Goal: Feedback & Contribution: Contribute content

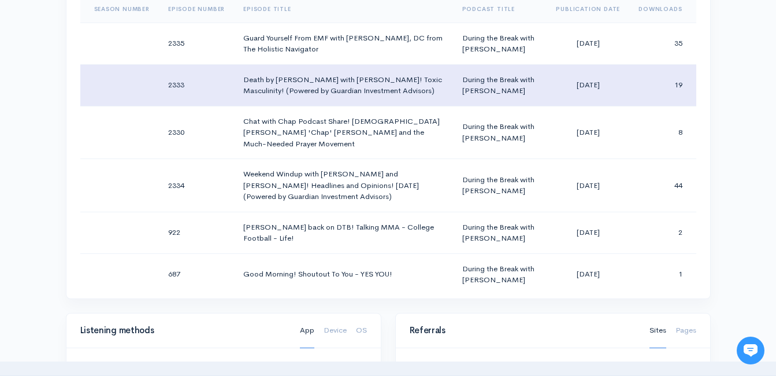
scroll to position [58, 0]
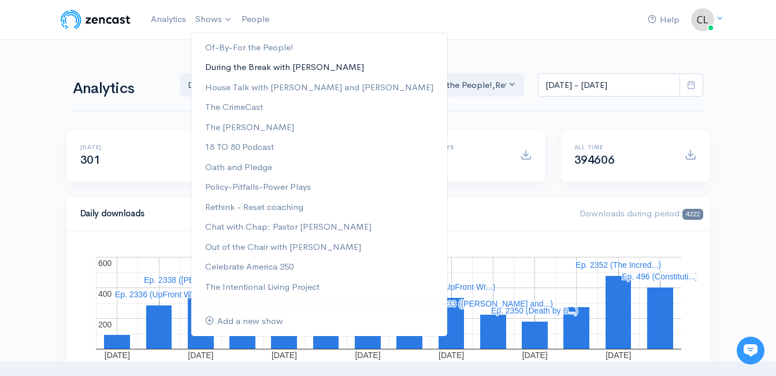
click at [228, 66] on link "During the Break with [PERSON_NAME]" at bounding box center [319, 67] width 256 height 20
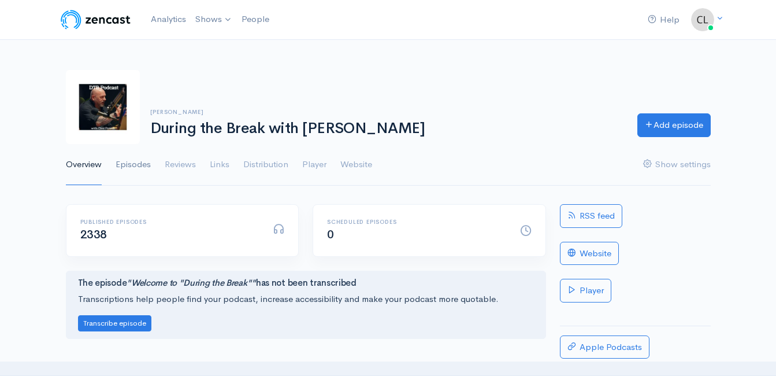
click at [126, 166] on link "Episodes" at bounding box center [133, 165] width 35 height 42
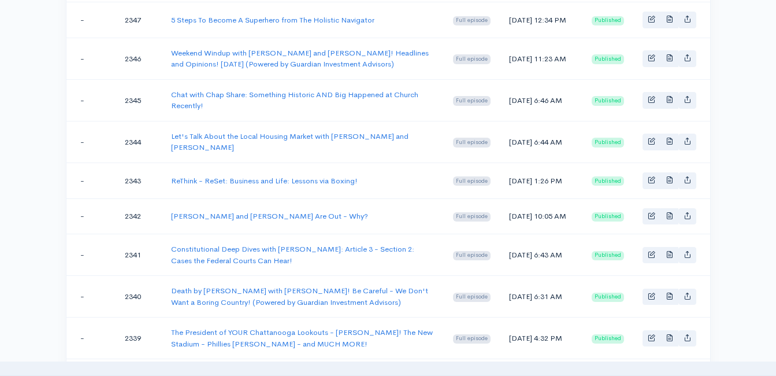
scroll to position [578, 0]
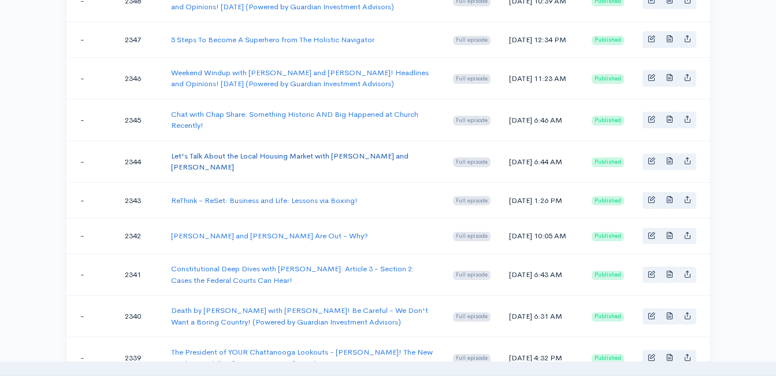
click at [254, 166] on link "Let's Talk About the Local Housing Market with [PERSON_NAME] and [PERSON_NAME]" at bounding box center [289, 161] width 237 height 21
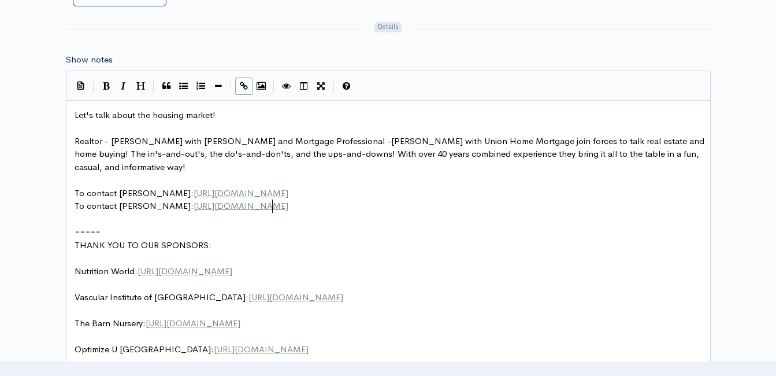
scroll to position [4, 0]
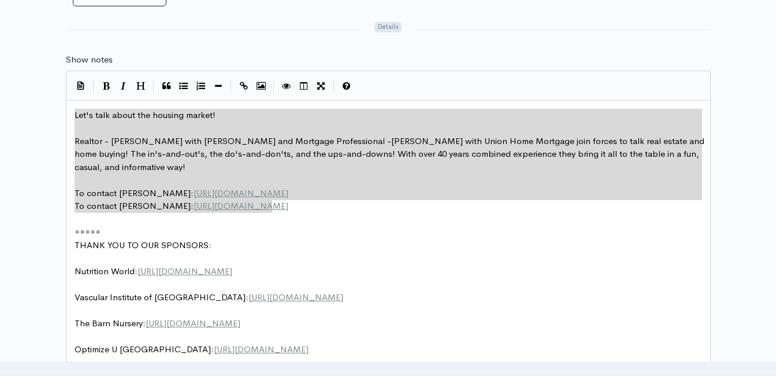
drag, startPoint x: 285, startPoint y: 205, endPoint x: 70, endPoint y: 115, distance: 232.8
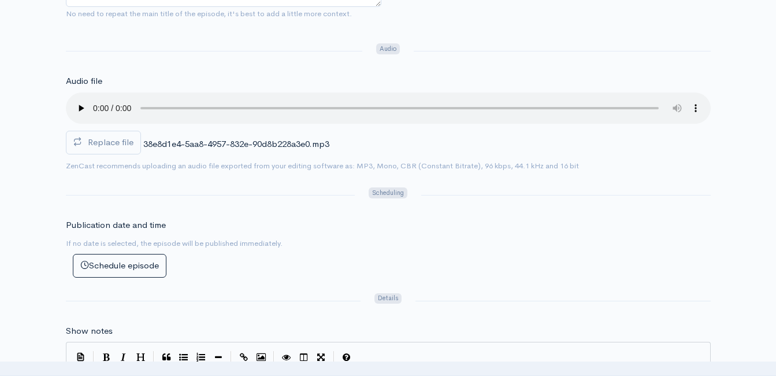
scroll to position [231, 0]
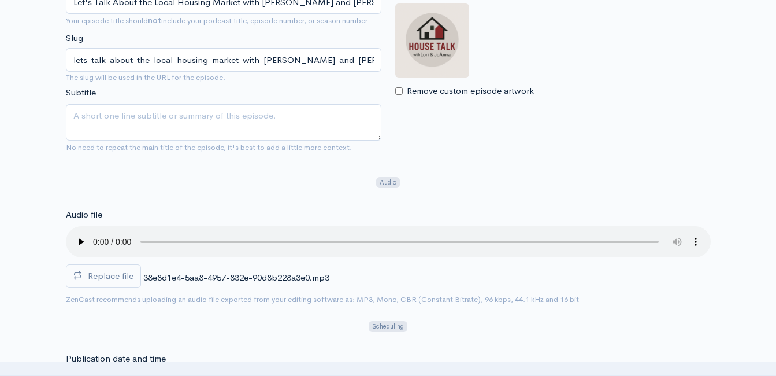
type textarea "Let's talk about the housing market! Realtor - Lori Montieth with Keller Willia…"
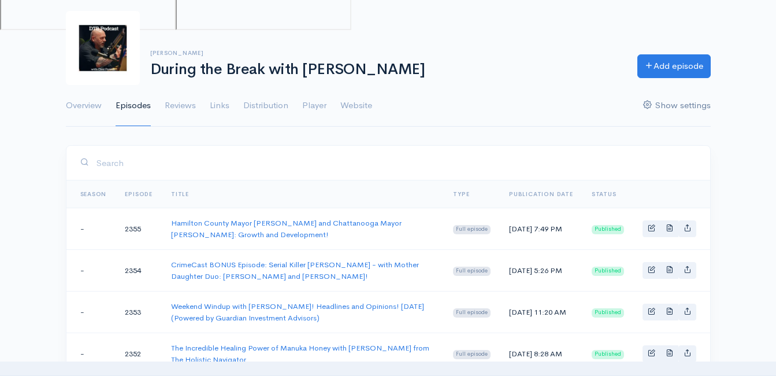
scroll to position [58, 0]
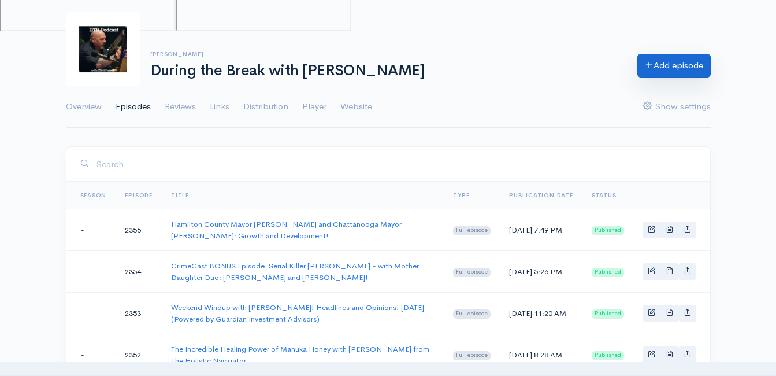
click at [677, 64] on link "Add episode" at bounding box center [673, 66] width 73 height 24
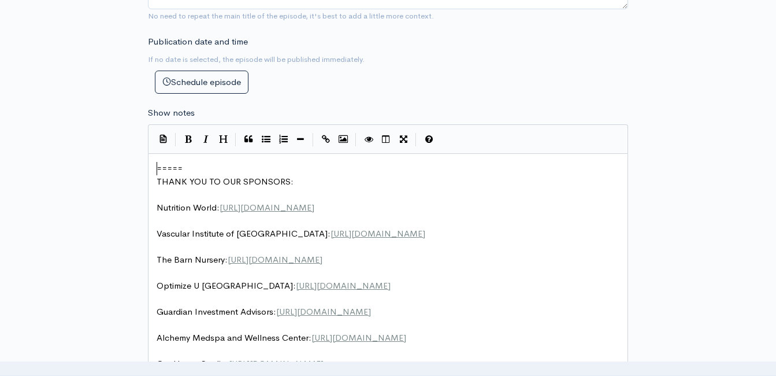
scroll to position [4, 0]
click at [158, 172] on span "=====" at bounding box center [170, 167] width 26 height 11
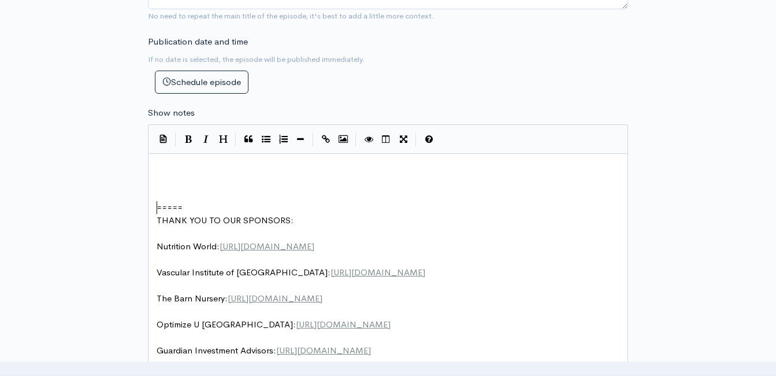
click at [281, 163] on pre "​" at bounding box center [392, 168] width 476 height 13
type textarea "​"
paste textarea
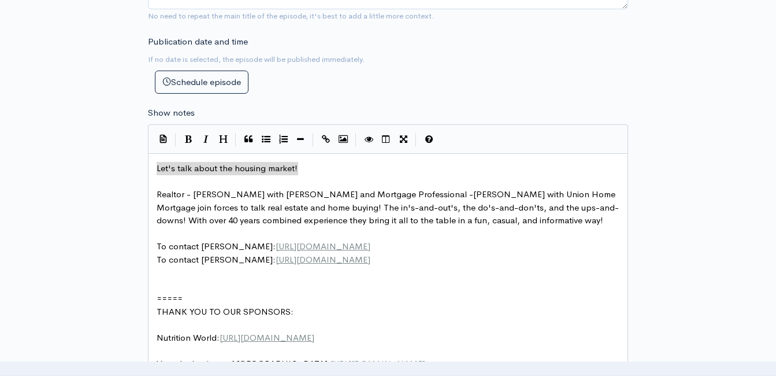
drag, startPoint x: 296, startPoint y: 167, endPoint x: 118, endPoint y: 163, distance: 178.0
type textarea "n"
type textarea "NEW f"
type textarea "rom Lori and Joa"
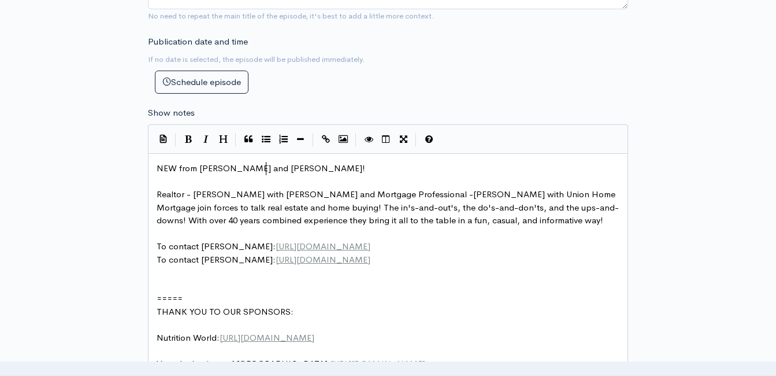
scroll to position [4, 25]
type textarea "Anna!"
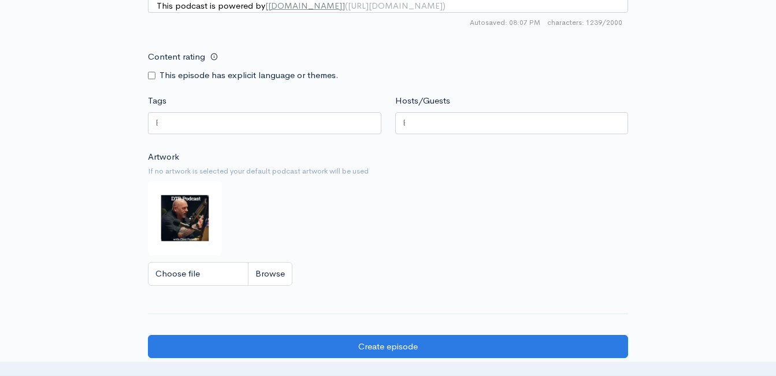
scroll to position [1155, 0]
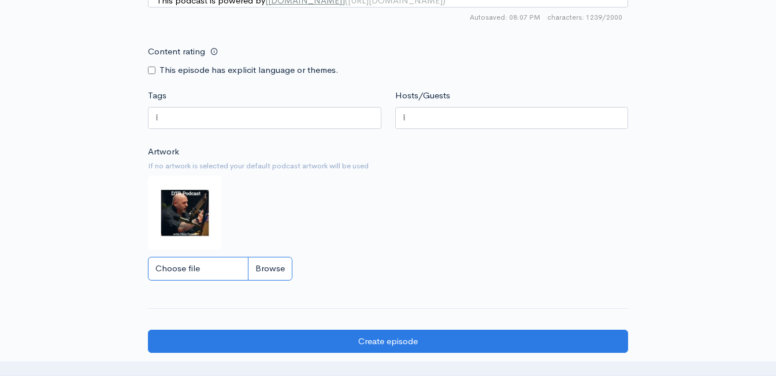
click at [252, 272] on input "Choose file" at bounding box center [220, 269] width 144 height 24
type input "C:\fakepath\logo.png"
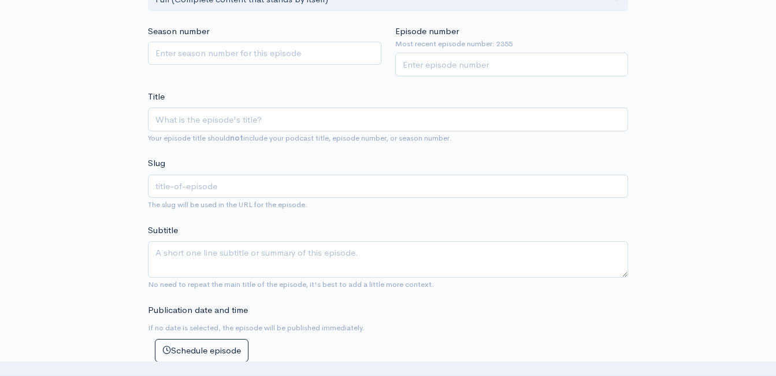
scroll to position [231, 0]
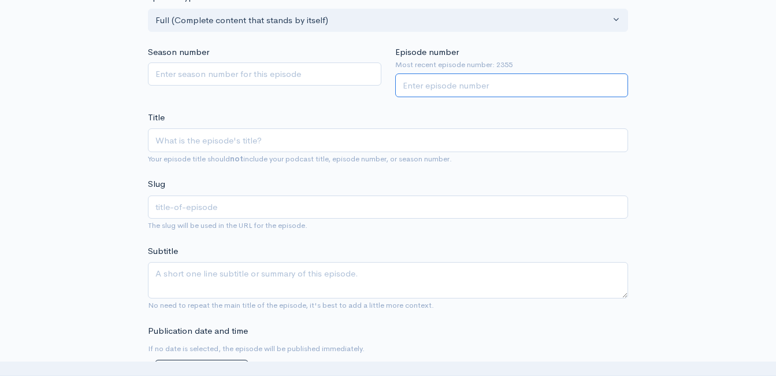
click at [460, 80] on input "Episode number" at bounding box center [511, 85] width 233 height 24
type input "2356"
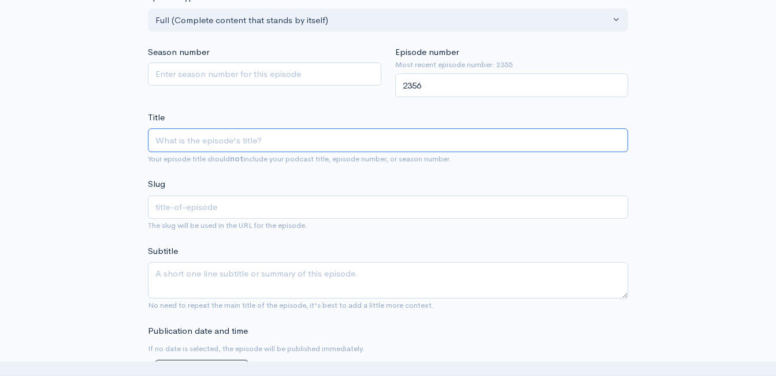
paste input "Let's Catch up with [PERSON_NAME] and [PERSON_NAME]!! People Are Still Buying H…"
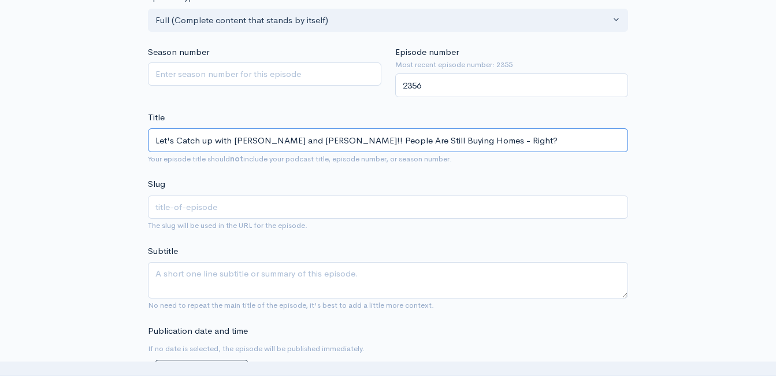
click at [154, 143] on input "Let's Catch up with [PERSON_NAME] and [PERSON_NAME]!! People Are Still Buying H…" at bounding box center [388, 140] width 480 height 24
type input "HLet's Catch up with Lori and JoAnna!! People Are Still Buying Homes - Right?"
type input "hlets-catch-up-with-lori-and-joanna-people-are-still-buying-homes-right"
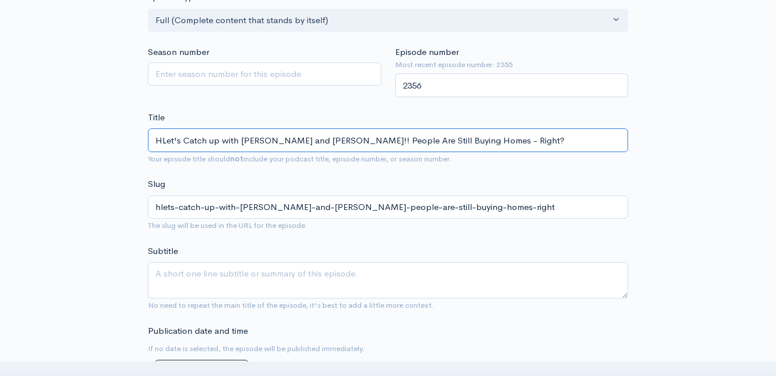
type input "HoLet's Catch up with Lori and JoAnna!! People Are Still Buying Homes - Right?"
type input "holets-catch-up-with-lori-and-joanna-people-are-still-buying-homes-right"
type input "HouLet's Catch up with Lori and JoAnna!! People Are Still Buying Homes - Right?"
type input "houlets-catch-up-with-lori-and-joanna-people-are-still-buying-homes-right"
type input "HousLet's Catch up with Lori and JoAnna!! People Are Still Buying Homes - Right?"
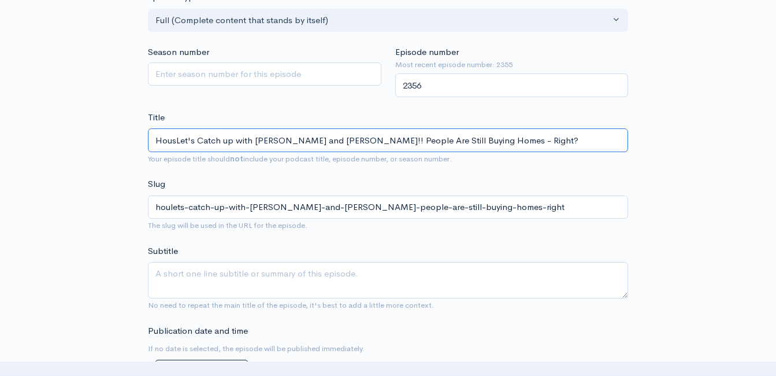
type input "houslets-catch-up-with-lori-and-joanna-people-are-still-buying-homes-right"
type input "HouseLet's Catch up with Lori and JoAnna!! People Are Still Buying Homes - Righ…"
type input "houselets-catch-up-with-lori-and-joanna-people-are-still-buying-homes-right"
type input "House Let's Catch up with Lori and JoAnna!! People Are Still Buying Homes - Rig…"
type input "house-lets-catch-up-with-lori-and-joanna-people-are-still-buying-homes-right"
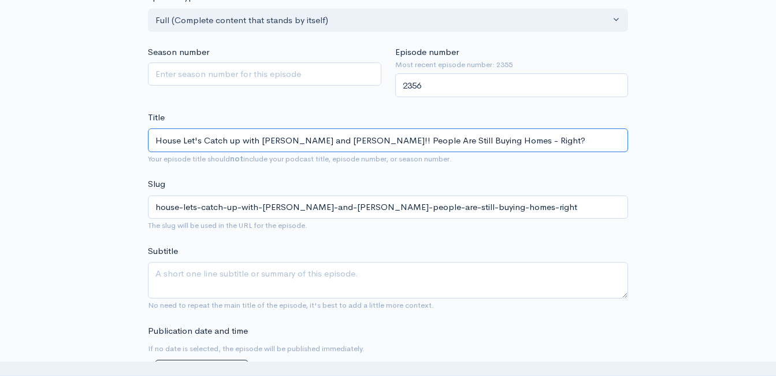
type input "House TLet's Catch up with Lori and JoAnna!! People Are Still Buying Homes - Ri…"
type input "house-tlets-catch-up-with-lori-and-joanna-people-are-still-buying-homes-right"
type input "House TaLet's Catch up with Lori and JoAnna!! People Are Still Buying Homes - R…"
type input "house-talets-catch-up-with-lori-and-joanna-people-are-still-buying-homes-right"
type input "House TalkLet's Catch up with Lori and JoAnna!! People Are Still Buying Homes -…"
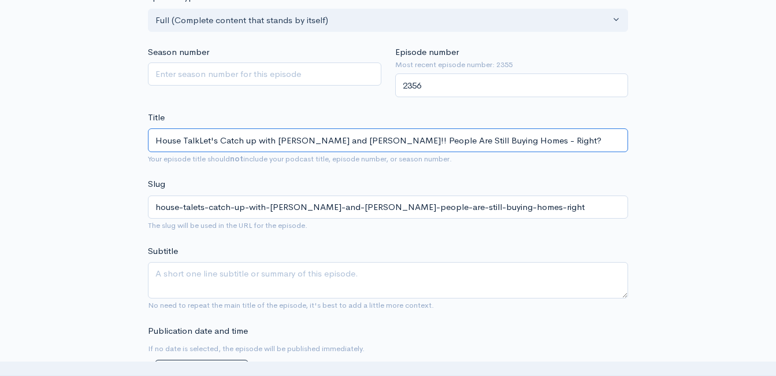
type input "house-talklets-catch-up-with-lori-and-joanna-people-are-still-buying-homes-right"
type input "House Talk Let's Catch up with Lori and JoAnna!! People Are Still Buying Homes …"
type input "house-talk-lets-catch-up-with-lori-and-joanna-people-are-still-buying-homes-rig…"
type input "House Talk wiLet's Catch up with Lori and JoAnna!! People Are Still Buying Home…"
type input "house-talk-wilets-catch-up-with-lori-and-joanna-people-are-still-buying-homes-r…"
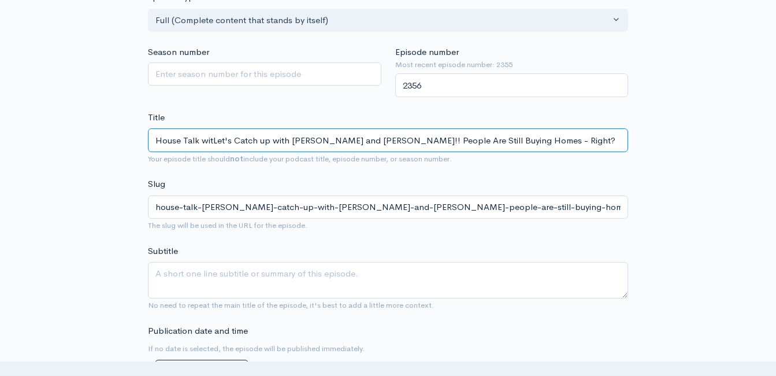
type input "House Talk withLet's Catch up with Lori and JoAnna!! People Are Still Buying Ho…"
type input "house-talk-withlets-catch-up-with-lori-and-joanna-people-are-still-buying-homes…"
type input "House Talk with Let's Catch up with Lori and JoAnna!! People Are Still Buying H…"
type input "house-talk-with-lets-catch-up-with-lori-and-joanna-people-are-still-buying-home…"
type input "House Talk with LLet's Catch up with Lori and JoAnna!! People Are Still Buying …"
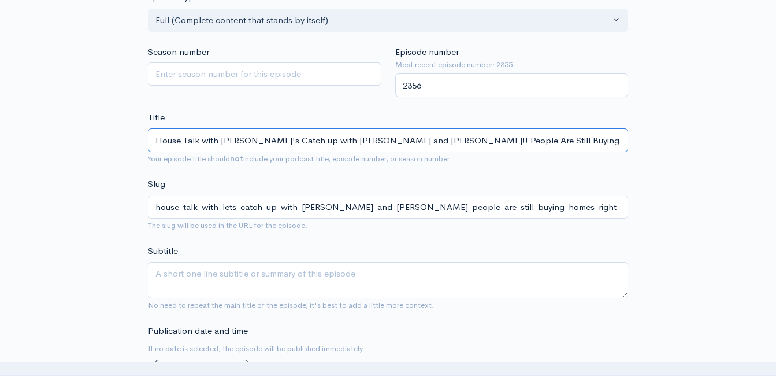
type input "house-talk-with-llets-catch-up-with-lori-and-joanna-people-are-still-buying-hom…"
type input "House Talk with LoLet's Catch up with Lori and JoAnna!! People Are Still Buying…"
type input "house-talk-with-lolets-catch-up-with-lori-and-joanna-people-are-still-buying-ho…"
type input "House Talk with LorLet's Catch up with Lori and JoAnna!! People Are Still Buyin…"
type input "house-talk-with-lorlets-catch-up-with-lori-and-joanna-people-are-still-buying-h…"
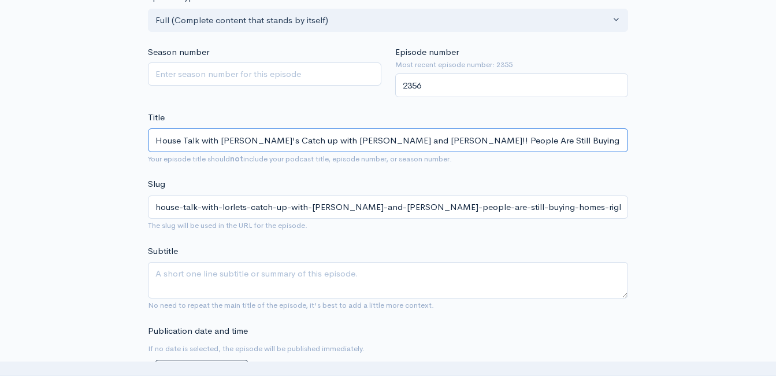
type input "House Talk with LoriLet's Catch up with Lori and JoAnna!! People Are Still Buyi…"
type input "house-talk-with-lorilets-catch-up-with-lori-and-joanna-people-are-still-buying-…"
type input "House Talk with Lori Let's Catch up with Lori and JoAnna!! People Are Still Buy…"
type input "house-talk-with-lori-lets-catch-up-with-lori-and-joanna-people-are-still-buying…"
type input "House Talk with Lori anLet's Catch up with Lori and JoAnna!! People Are Still B…"
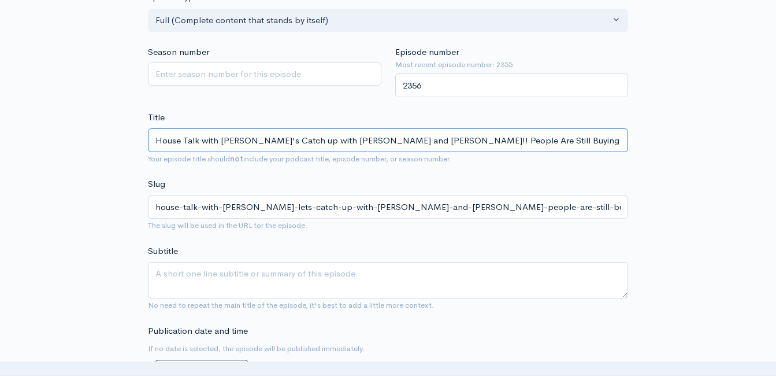
type input "house-talk-with-lori-anlets-catch-up-with-lori-and-joanna-people-are-still-buyi…"
type input "House Talk with Lori andLet's Catch up with Lori and JoAnna!! People Are Still …"
type input "house-talk-with-lori-andlets-catch-up-with-lori-and-joanna-people-are-still-buy…"
type input "House Talk with Lori and Let's Catch up with Lori and JoAnna!! People Are Still…"
type input "house-talk-with-lori-and-lets-catch-up-with-lori-and-joanna-people-are-still-bu…"
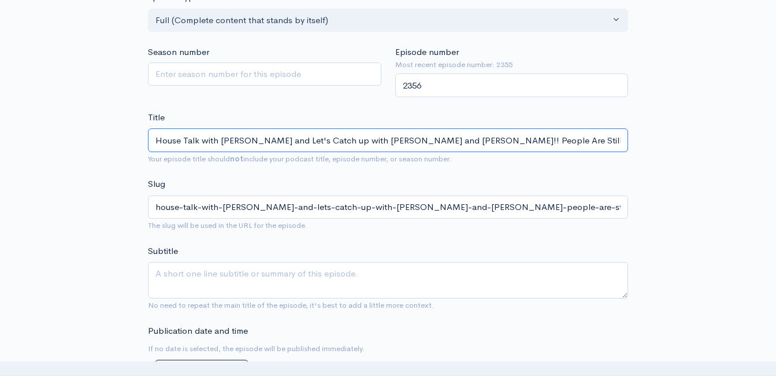
type input "House Talk with Lori and JLet's Catch up with Lori and JoAnna!! People Are Stil…"
type input "house-talk-with-lori-and-jlets-catch-up-with-lori-and-joanna-people-are-still-b…"
type input "House Talk with Lori and JaLet's Catch up with Lori and JoAnna!! People Are Sti…"
type input "house-talk-with-lori-and-jalets-catch-up-with-lori-and-joanna-people-are-still-…"
type input "House Talk with Lori and JLet's Catch up with Lori and JoAnna!! People Are Stil…"
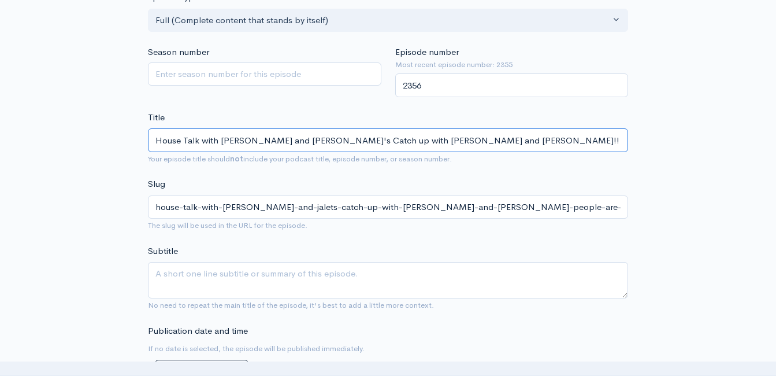
type input "house-talk-with-lori-and-jlets-catch-up-with-lori-and-joanna-people-are-still-b…"
type input "House Talk with Lori and JoLet's Catch up with Lori and JoAnna!! People Are Sti…"
type input "house-talk-with-lori-and-jolets-catch-up-with-lori-and-joanna-people-are-still-…"
type input "House Talk with Lori and JoALet's Catch up with Lori and JoAnna!! People Are St…"
type input "house-talk-with-lori-and-joalets-catch-up-with-lori-and-joanna-people-are-still…"
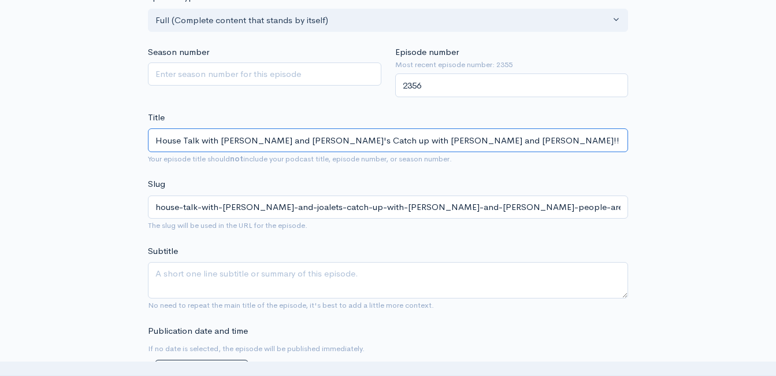
type input "House Talk with Lori and JoAnLet's Catch up with Lori and JoAnna!! People Are S…"
type input "house-talk-with-lori-and-joanlets-catch-up-with-lori-and-joanna-people-are-stil…"
type input "House Talk with Lori and JoAnaLet's Catch up with Lori and JoAnna!! People Are …"
type input "house-talk-with-lori-and-joanalets-catch-up-with-lori-and-joanna-people-are-sti…"
type input "House Talk with Lori and JoAnanLet's Catch up with Lori and JoAnna!! People Are…"
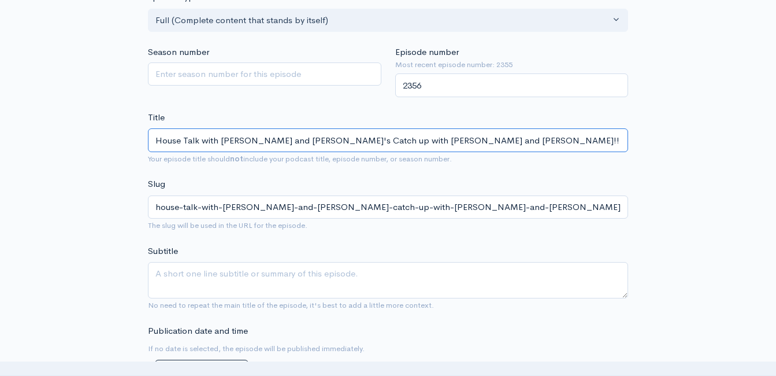
type input "house-talk-with-lori-and-joananlets-catch-up-with-lori-and-joanna-people-are-st…"
type input "House Talk with Lori and JoAnaLet's Catch up with Lori and JoAnna!! People Are …"
type input "house-talk-with-lori-and-joanalets-catch-up-with-lori-and-joanna-people-are-sti…"
type input "House Talk with Lori and JoAnLet's Catch up with Lori and JoAnna!! People Are S…"
type input "house-talk-with-lori-and-joanlets-catch-up-with-lori-and-joanna-people-are-stil…"
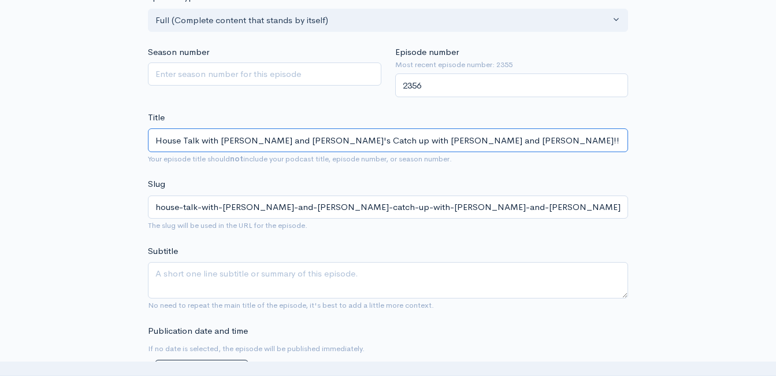
type input "House Talk with Lori and JoAnnLet's Catch up with Lori and JoAnna!! People Are …"
type input "house-talk-with-lori-and-joannlets-catch-up-with-lori-and-joanna-people-are-sti…"
type input "House Talk with Lori and JoAnnaLet's Catch up with Lori and JoAnna!! People Are…"
type input "house-talk-with-lori-and-joannalets-catch-up-with-lori-and-joanna-people-are-st…"
type input "House Talk with Lori and JoAnna Let's Catch up with Lori and JoAnna!! People Ar…"
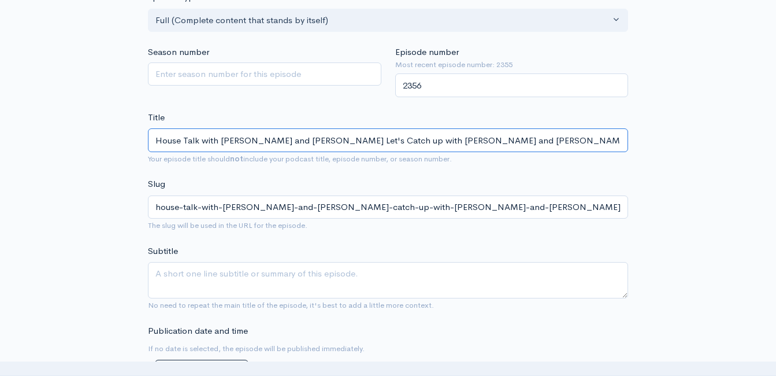
type input "house-talk-with-lori-and-joanna-lets-catch-up-with-lori-and-joanna-people-are-s…"
type input "House Talk with Lori and JoAnna sLet's Catch up with Lori and JoAnna!! People A…"
type input "house-talk-with-lori-and-joanna-slets-catch-up-with-lori-and-joanna-people-are-…"
type input "House Talk with Lori and JoAnna shaLet's Catch up with Lori and JoAnna!! People…"
type input "house-talk-with-lori-and-joanna-shalets-catch-up-with-lori-and-joanna-people-ar…"
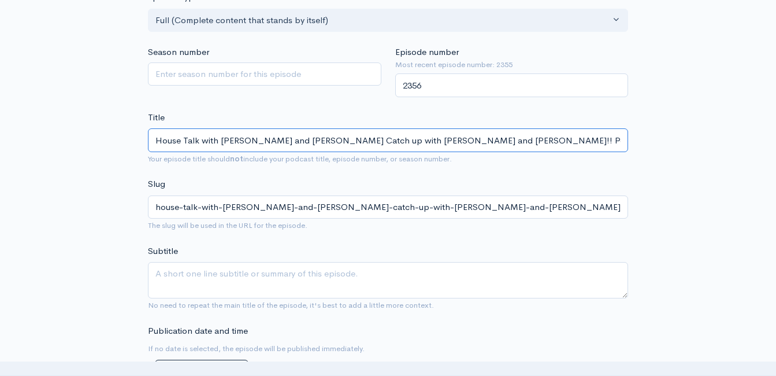
type input "House Talk with Lori and JoAnna sharLet's Catch up with Lori and JoAnna!! Peopl…"
type input "house-talk-with-lori-and-joanna-sharlets-catch-up-with-lori-and-joanna-people-a…"
type input "House Talk with Lori and JoAnna shareLet's Catch up with Lori and JoAnna!! Peop…"
type input "house-talk-with-lori-and-joanna-sharelets-catch-up-with-lori-and-joanna-people-…"
type input "House Talk with Lori and JoAnna sharLet's Catch up with Lori and JoAnna!! Peopl…"
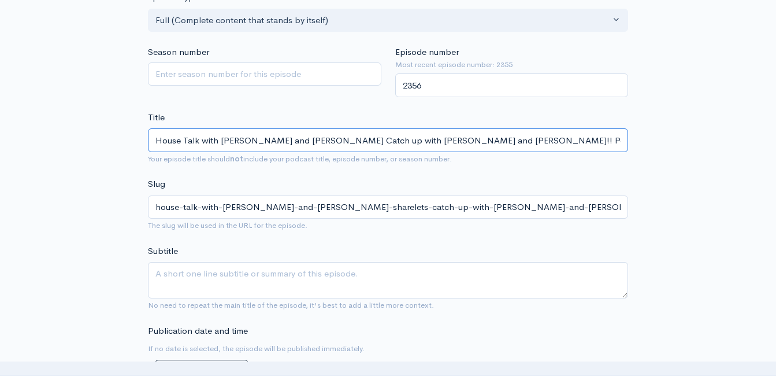
type input "house-talk-with-lori-and-joanna-sharlets-catch-up-with-lori-and-joanna-people-a…"
type input "House Talk with Lori and JoAnna shaLet's Catch up with Lori and JoAnna!! People…"
type input "house-talk-with-lori-and-joanna-shalets-catch-up-with-lori-and-joanna-people-ar…"
type input "House Talk with Lori and JoAnna shLet's Catch up with Lori and JoAnna!! People …"
type input "house-talk-with-lori-and-joanna-shlets-catch-up-with-lori-and-joanna-people-are…"
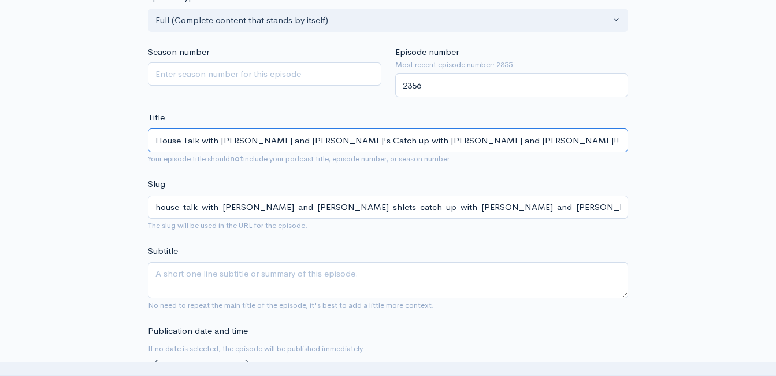
type input "House Talk with Lori and JoAnna sLet's Catch up with Lori and JoAnna!! People A…"
type input "house-talk-with-lori-and-joanna-slets-catch-up-with-lori-and-joanna-people-are-…"
type input "House Talk with Lori and JoAnna Let's Catch up with Lori and JoAnna!! People Ar…"
type input "house-talk-with-lori-and-joanna-lets-catch-up-with-lori-and-joanna-people-are-s…"
type input "House Talk with Lori and JoAnna SLet's Catch up with Lori and JoAnna!! People A…"
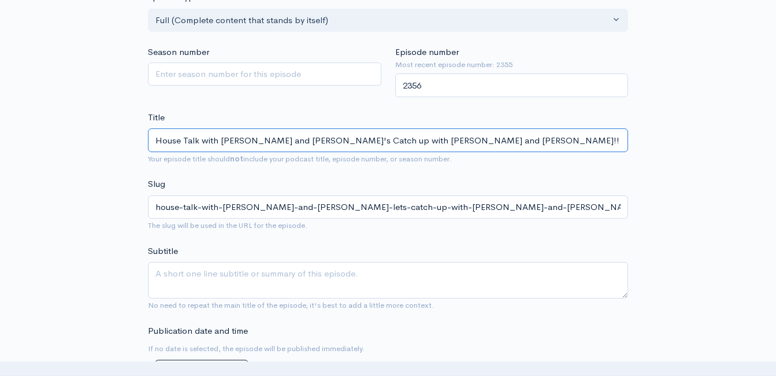
type input "house-talk-with-lori-and-joanna-slets-catch-up-with-lori-and-joanna-people-are-…"
type input "House Talk with Lori and JoAnna ShaLet's Catch up with Lori and JoAnna!! People…"
type input "house-talk-with-lori-and-joanna-shalets-catch-up-with-lori-and-joanna-people-ar…"
type input "House Talk with Lori and JoAnna ShareLet's Catch up with Lori and JoAnna!! Peop…"
type input "house-talk-with-lori-and-joanna-sharelets-catch-up-with-lori-and-joanna-people-…"
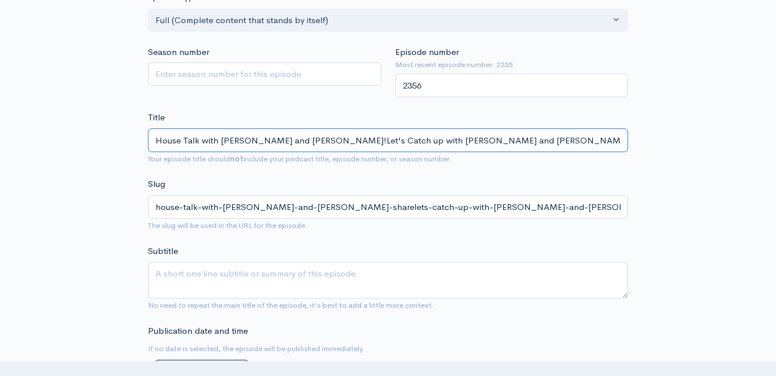
type input "House Talk with Lori and JoAnna Share! Let's Catch up with Lori and JoAnna!! Pe…"
type input "house-talk-with-lori-and-joanna-share-lets-catch-up-with-lori-and-joanna-people…"
type input "House Talk wiLet's Catch up with Lori and JoAnna!! People Are Still Buying Home…"
type input "house-talk-wilets-catch-up-with-lori-and-joanna-people-are-still-buying-homes-r…"
type input "House Talk wLet's Catch up with Lori and JoAnna!! People Are Still Buying Homes…"
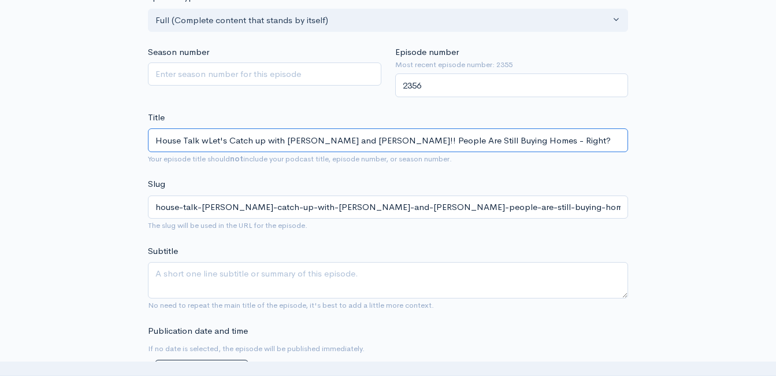
type input "house-talk-wlets-catch-up-with-lori-and-joanna-people-are-still-buying-homes-ri…"
type input "House Talk Let's Catch up with Lori and JoAnna!! People Are Still Buying Homes …"
type input "house-talk-lets-catch-up-with-lori-and-joanna-people-are-still-buying-homes-rig…"
type input "House Talk SLet's Catch up with Lori and JoAnna!! People Are Still Buying Homes…"
type input "house-talk-slets-catch-up-with-lori-and-joanna-people-are-still-buying-homes-ri…"
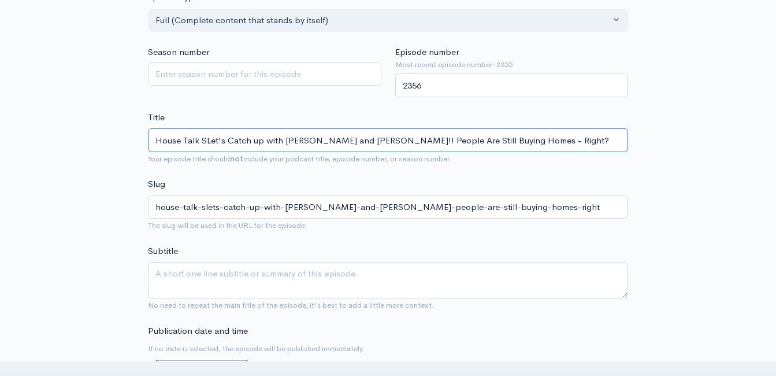
type input "House Talk ShLet's Catch up with Lori and JoAnna!! People Are Still Buying Home…"
type input "house-talk-shlets-catch-up-with-lori-and-joanna-people-are-still-buying-homes-r…"
type input "House Talk ShaLet's Catch up with Lori and JoAnna!! People Are Still Buying Hom…"
type input "house-talk-shalets-catch-up-with-lori-and-joanna-people-are-still-buying-homes-…"
type input "House Talk SharLet's Catch up with Lori and JoAnna!! People Are Still Buying Ho…"
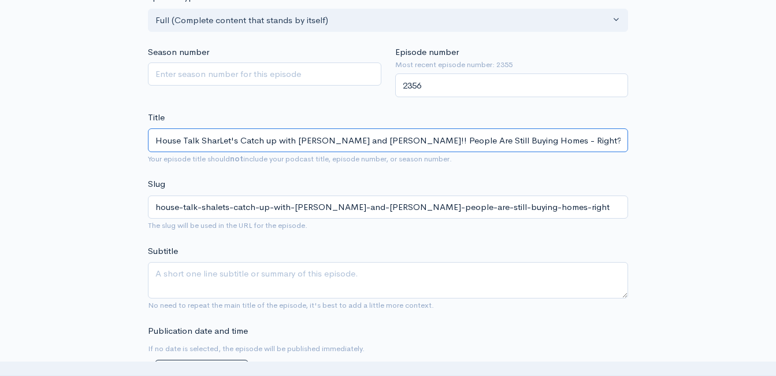
type input "house-talk-sharlets-catch-up-with-lori-and-joanna-people-are-still-buying-homes…"
type input "House Talk ShareLet's Catch up with Lori and JoAnna!! People Are Still Buying H…"
type input "house-talk-sharelets-catch-up-with-lori-and-joanna-people-are-still-buying-home…"
type input "House Talk Share! Let's Catch up with Lori and JoAnna!! People Are Still Buying…"
type input "house-talk-share-lets-catch-up-with-lori-and-joanna-people-are-still-buying-hom…"
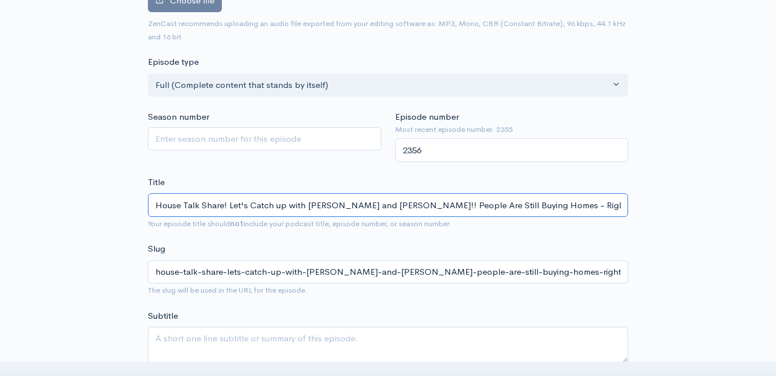
scroll to position [0, 0]
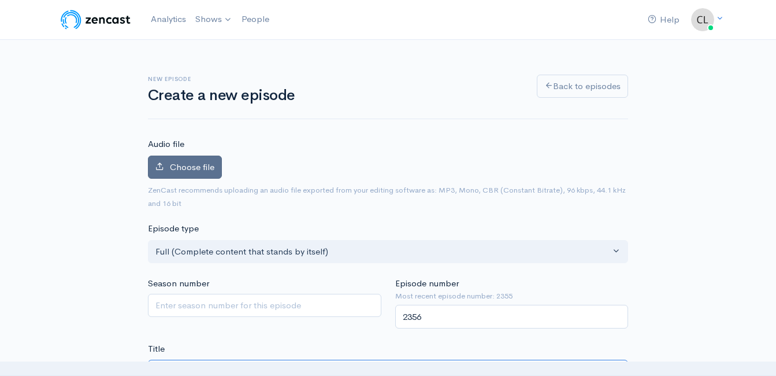
type input "House Talk Share! Let's Catch up with Lori and JoAnna!! People Are Still Buying…"
click at [191, 162] on span "Choose file" at bounding box center [192, 166] width 44 height 11
click at [0, 0] on input "Choose file" at bounding box center [0, 0] width 0 height 0
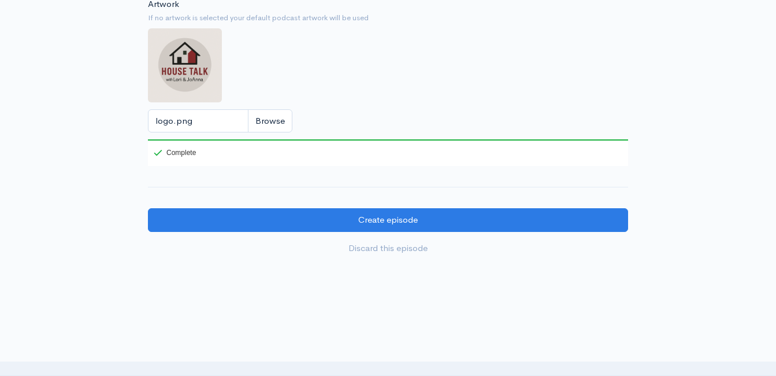
scroll to position [1387, 0]
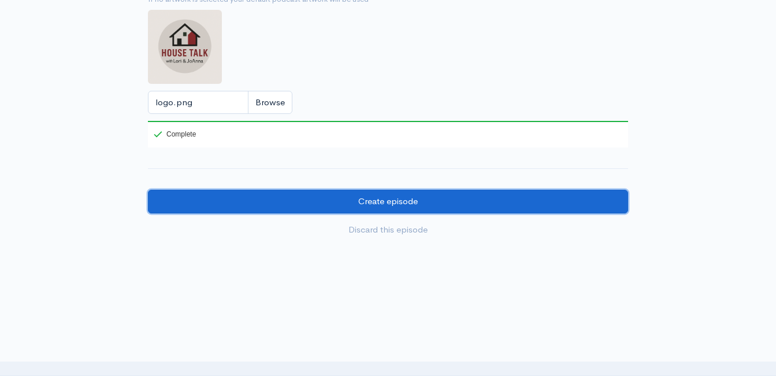
click at [393, 210] on input "Create episode" at bounding box center [388, 201] width 480 height 24
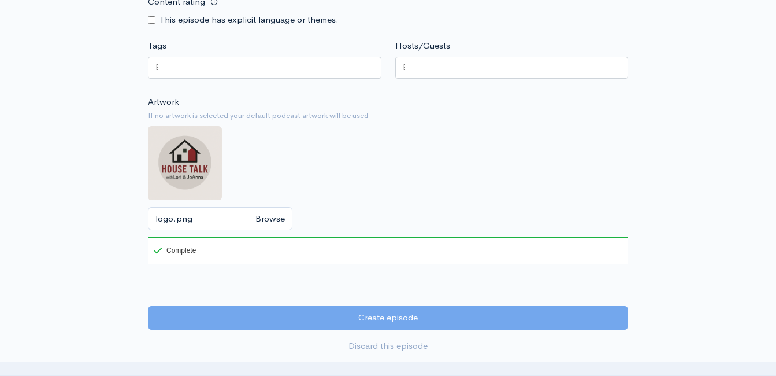
scroll to position [1271, 0]
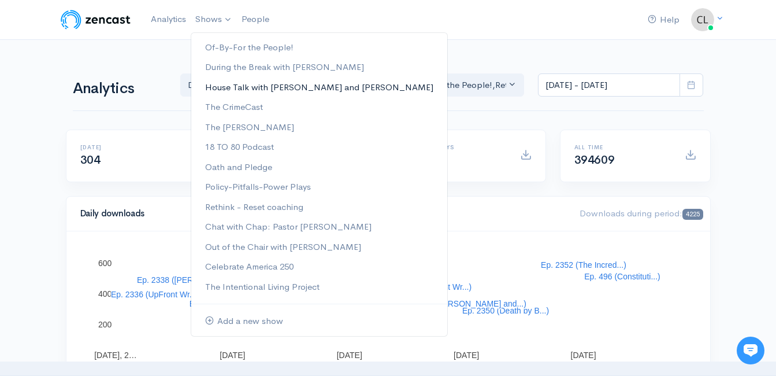
click at [229, 89] on link "House Talk with [PERSON_NAME] and [PERSON_NAME]" at bounding box center [319, 87] width 256 height 20
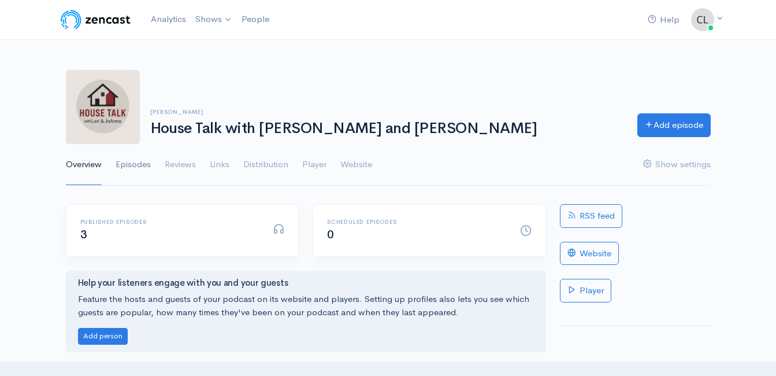
click at [140, 162] on link "Episodes" at bounding box center [133, 165] width 35 height 42
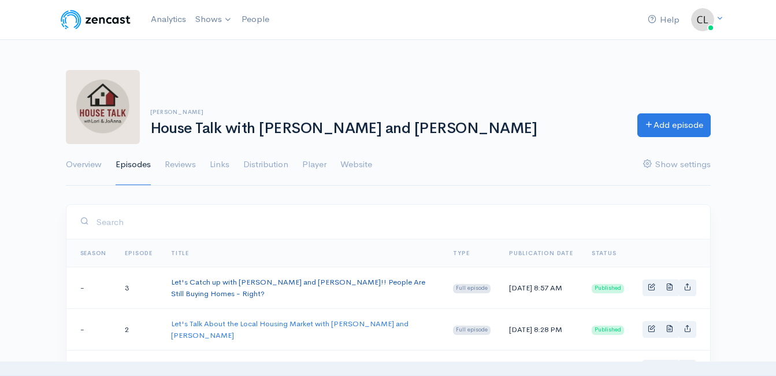
click at [300, 286] on link "Let's Catch up with [PERSON_NAME] and [PERSON_NAME]!! People Are Still Buying H…" at bounding box center [298, 287] width 254 height 21
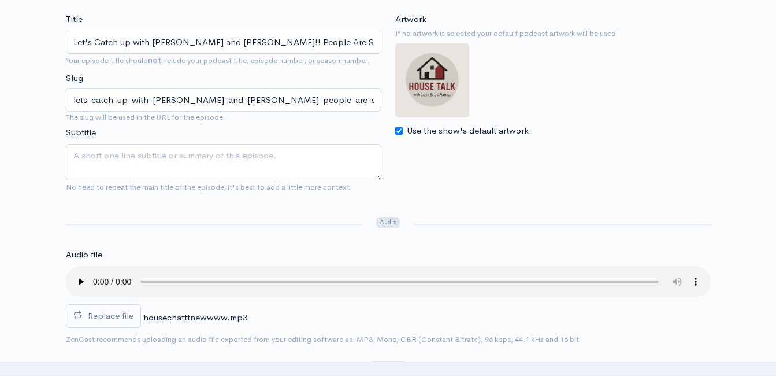
scroll to position [231, 0]
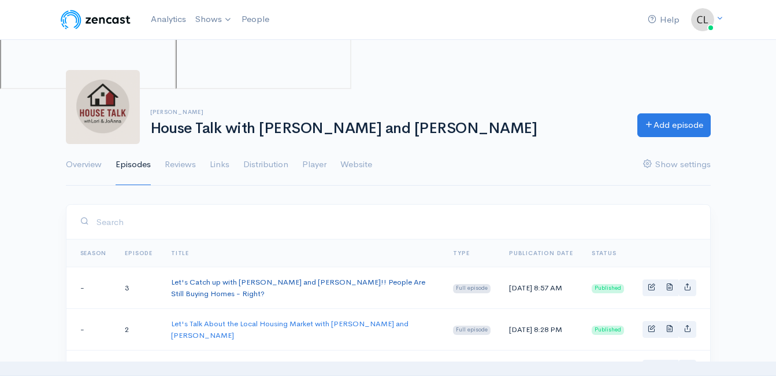
click at [295, 281] on link "Let's Catch up with [PERSON_NAME] and [PERSON_NAME]!! People Are Still Buying H…" at bounding box center [298, 287] width 254 height 21
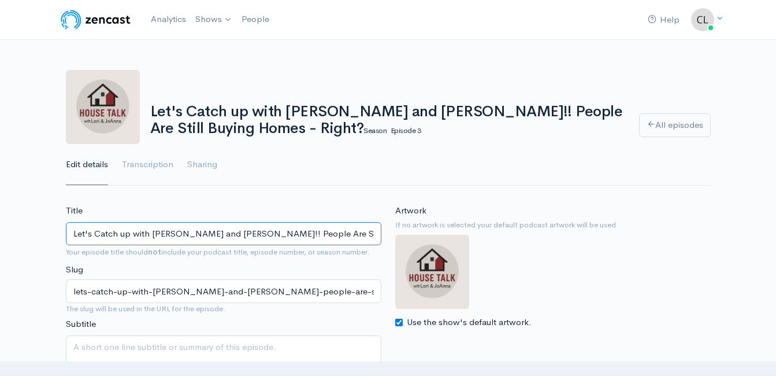
click at [282, 235] on input "Let's Catch up with [PERSON_NAME] and [PERSON_NAME]!! People Are Still Buying H…" at bounding box center [223, 234] width 315 height 24
click at [281, 233] on input "Let's Catch up with [PERSON_NAME] and [PERSON_NAME]!! People Are Still Buying H…" at bounding box center [223, 234] width 315 height 24
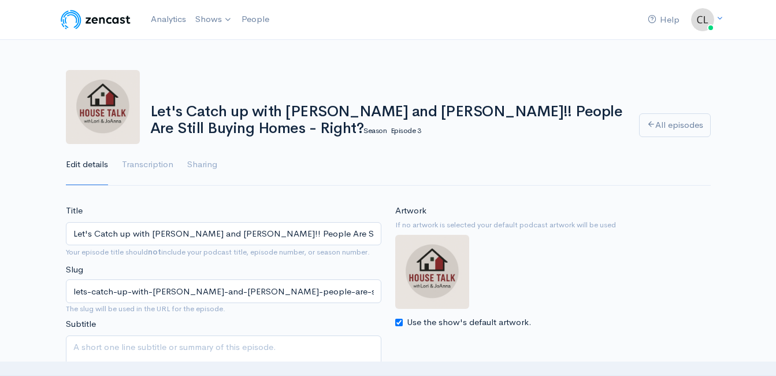
click at [145, 106] on div "Let's Catch up with Lori and JoAnna!! People Are Still Buying Homes - Right? Se…" at bounding box center [387, 117] width 489 height 38
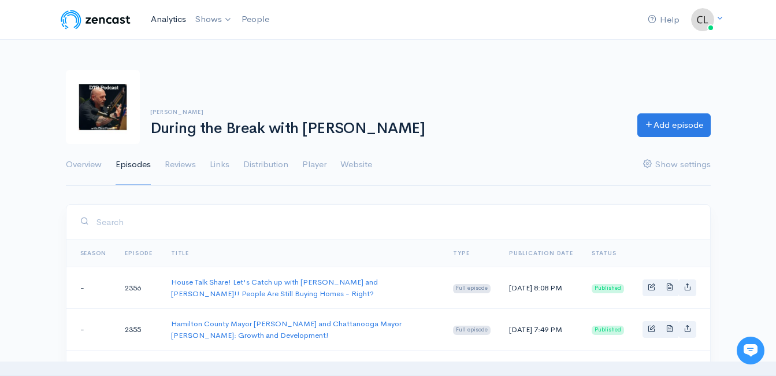
click at [165, 20] on link "Analytics" at bounding box center [168, 19] width 44 height 25
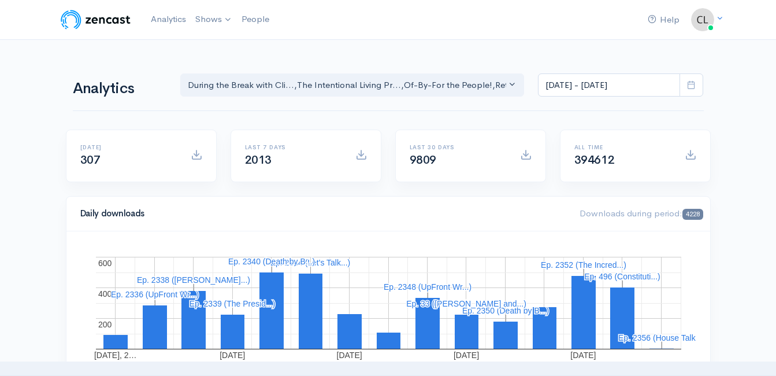
click at [161, 20] on link "Analytics" at bounding box center [168, 19] width 44 height 25
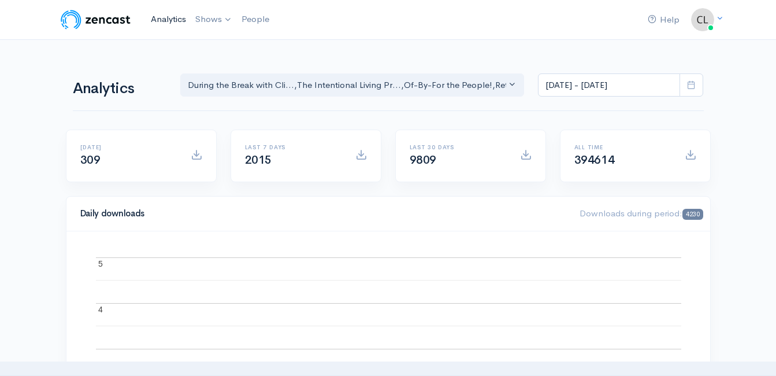
click at [157, 23] on link "Analytics" at bounding box center [168, 19] width 44 height 25
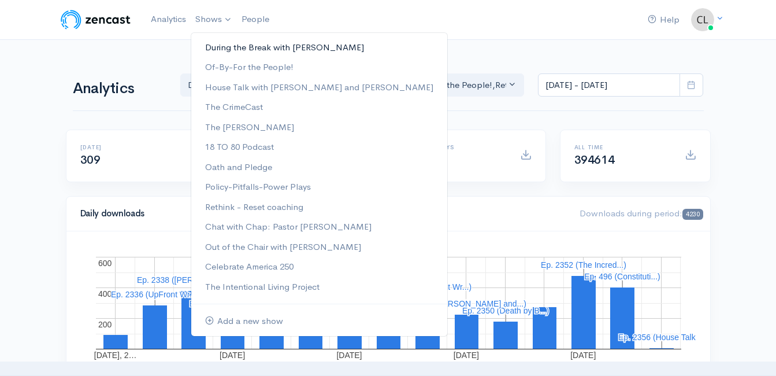
click at [222, 42] on link "During the Break with [PERSON_NAME]" at bounding box center [319, 48] width 256 height 20
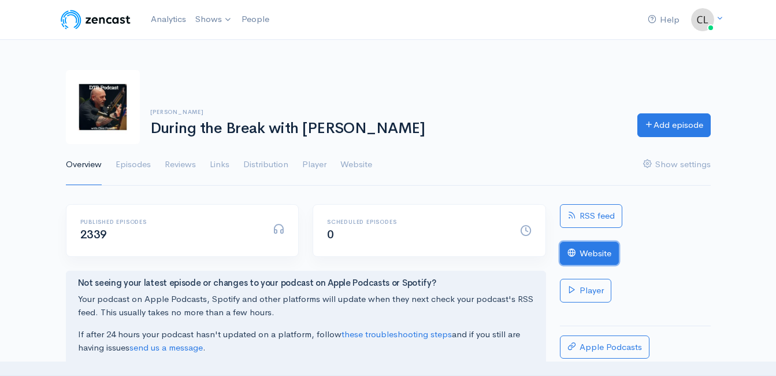
click at [597, 252] on link "Website" at bounding box center [589, 253] width 59 height 24
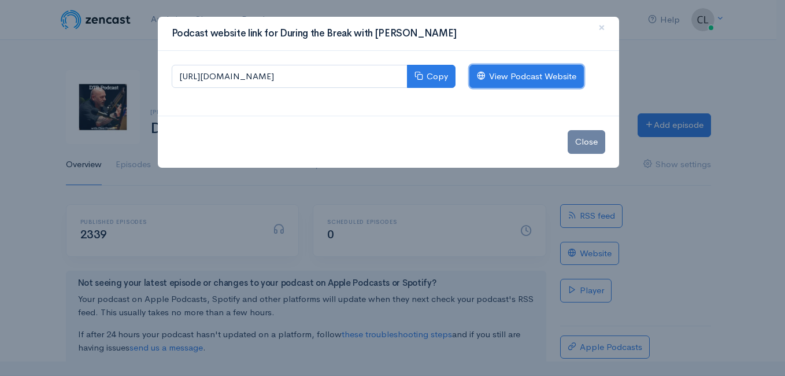
click at [544, 84] on link "View Podcast Website" at bounding box center [526, 77] width 114 height 24
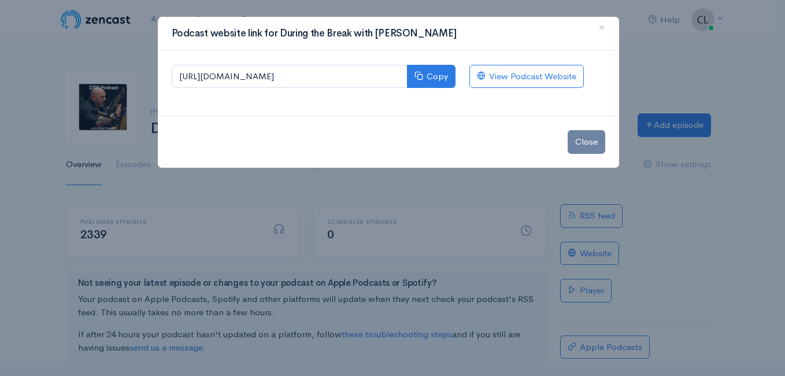
drag, startPoint x: 123, startPoint y: 60, endPoint x: 151, endPoint y: 23, distance: 46.2
click at [124, 59] on div "Podcast website link for During the Break with Clint Powell × https://during-th…" at bounding box center [392, 188] width 785 height 376
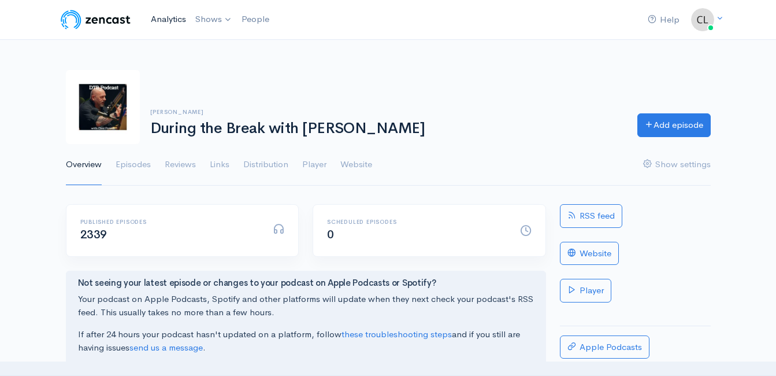
click at [165, 18] on link "Analytics" at bounding box center [168, 19] width 44 height 25
